Goal: Task Accomplishment & Management: Manage account settings

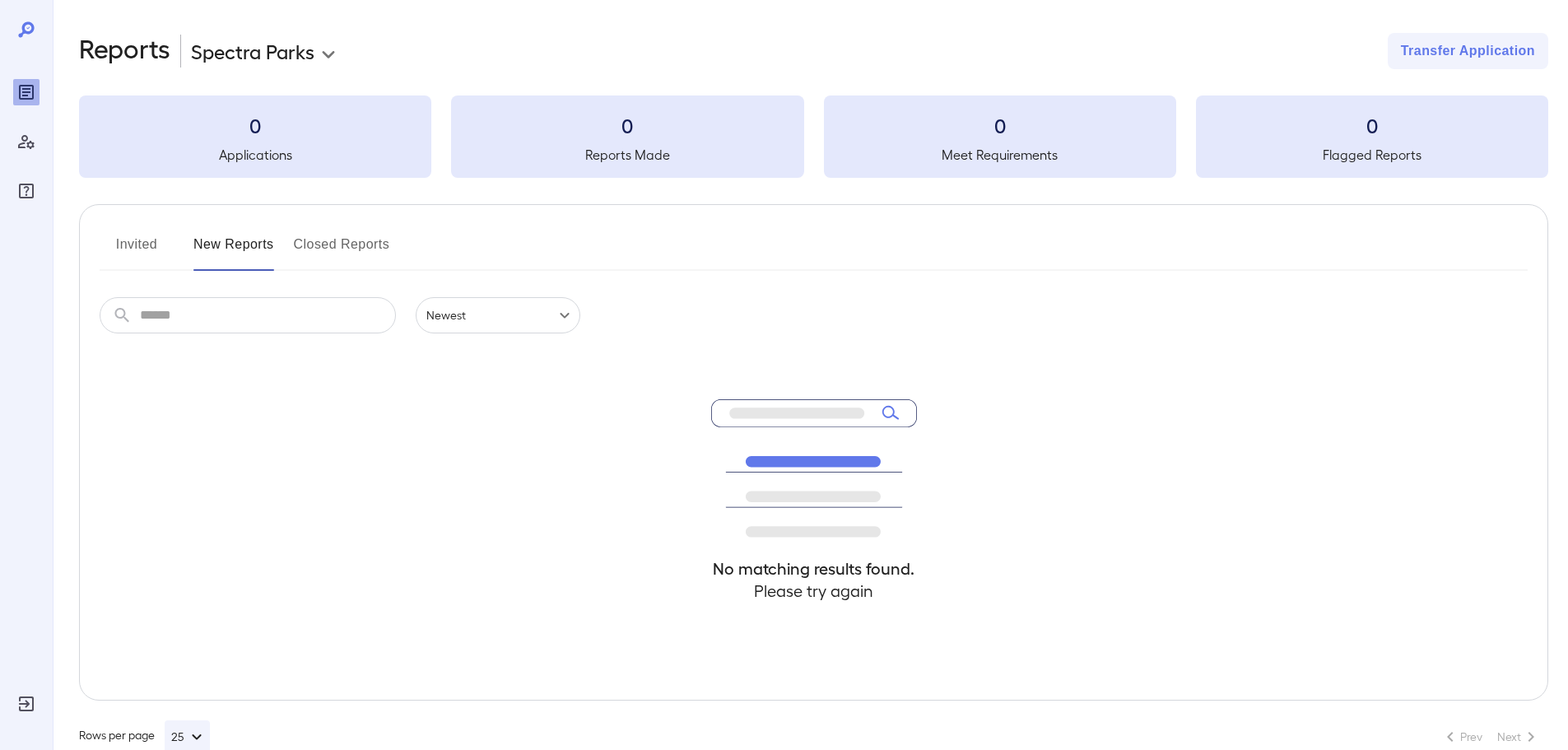
click at [24, 95] on icon "Reports" at bounding box center [25, 92] width 8 height 8
click at [241, 58] on body "**********" at bounding box center [790, 375] width 1580 height 750
click at [22, 703] on div at bounding box center [790, 375] width 1580 height 750
click at [17, 709] on icon "Log Out" at bounding box center [26, 704] width 20 height 20
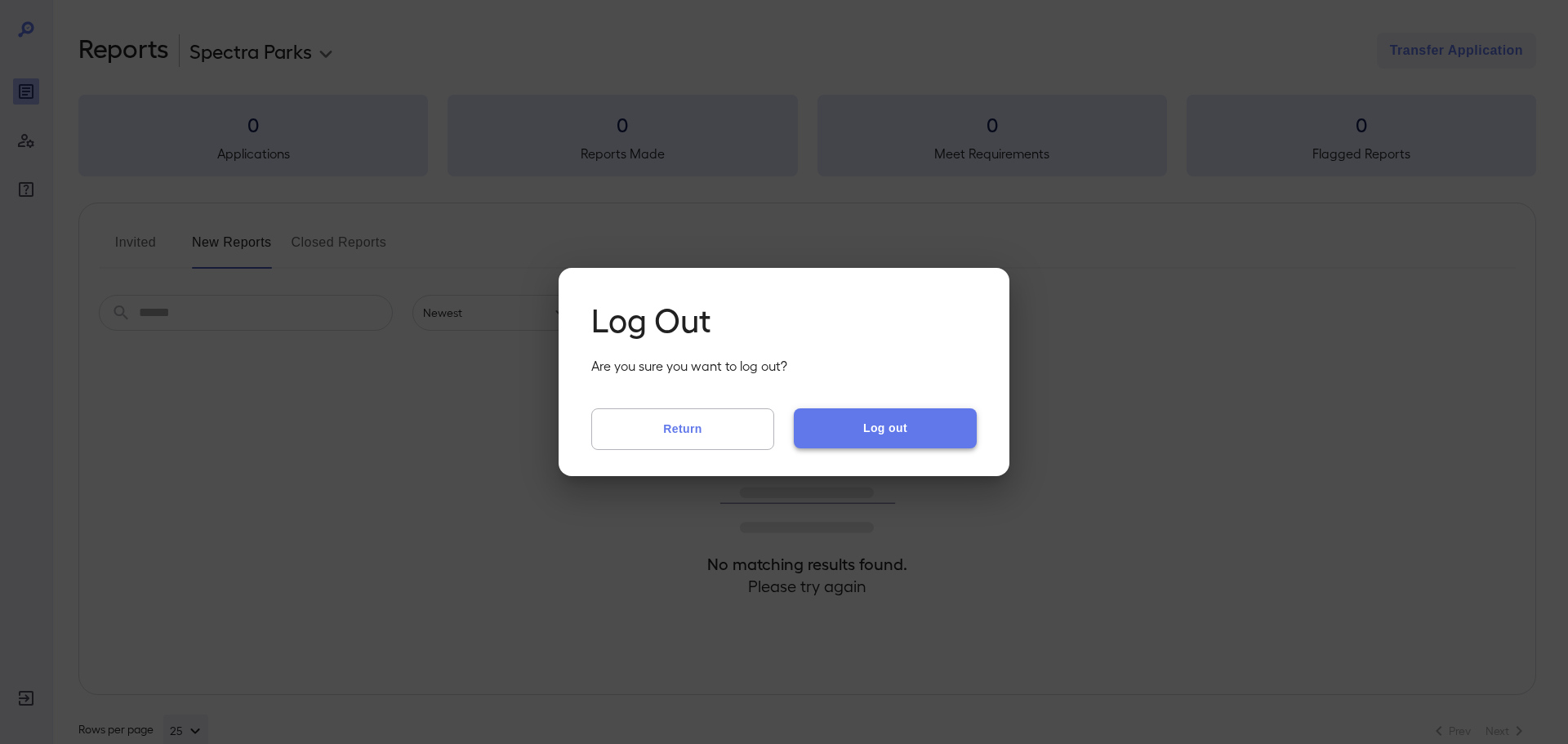
click at [912, 429] on button "Log out" at bounding box center [885, 428] width 183 height 39
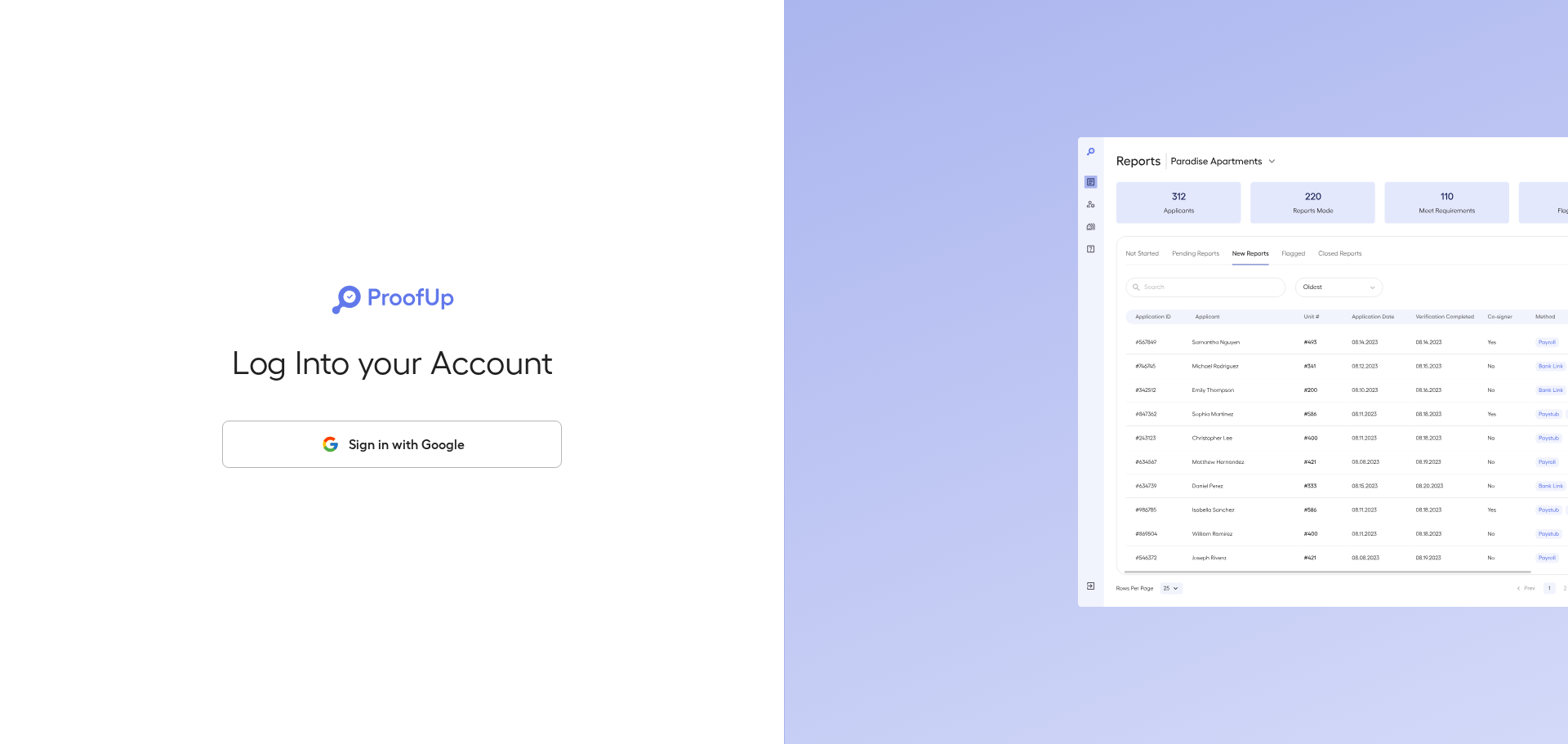
click at [423, 453] on button "Sign in with Google" at bounding box center [392, 444] width 339 height 48
